Goal: Use online tool/utility: Use online tool/utility

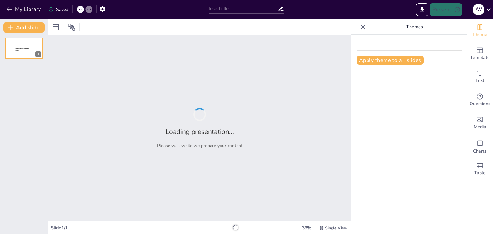
type input "Imported Android Vs IOs.pptx"
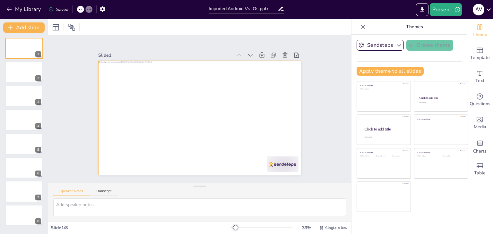
click at [128, 83] on div at bounding box center [194, 117] width 231 height 212
click at [19, 53] on div at bounding box center [24, 49] width 39 height 22
click at [128, 79] on div at bounding box center [193, 115] width 227 height 221
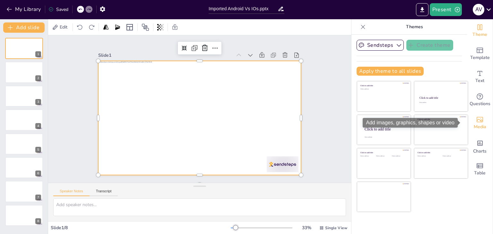
click at [484, 120] on div "Media" at bounding box center [480, 123] width 26 height 23
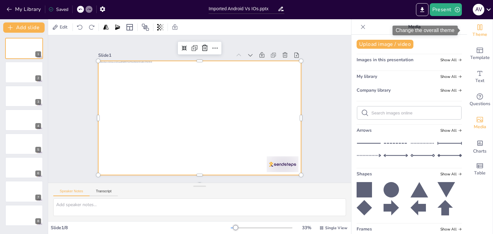
click at [474, 32] on span "Theme" at bounding box center [480, 34] width 15 height 7
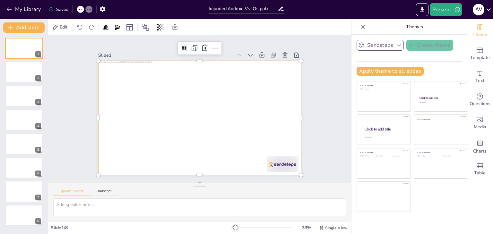
click at [382, 50] on button "Sendsteps" at bounding box center [380, 45] width 47 height 11
click at [430, 62] on div "Sendsteps Create theme Sendsteps Themes Sendsteps Apply theme to all slides Cli…" at bounding box center [409, 60] width 105 height 41
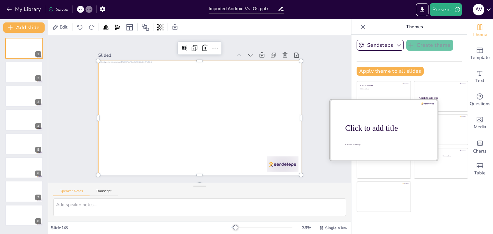
click at [380, 127] on div "Click to add title" at bounding box center [386, 128] width 82 height 9
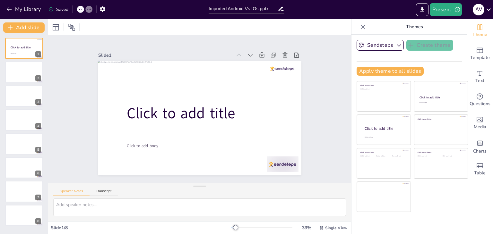
click at [81, 9] on icon at bounding box center [80, 10] width 3 height 2
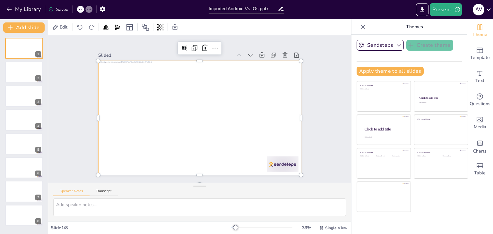
click at [165, 117] on div at bounding box center [196, 117] width 232 height 187
click at [228, 51] on icon at bounding box center [233, 56] width 10 height 10
click at [176, 162] on div at bounding box center [195, 117] width 233 height 201
